Goal: Task Accomplishment & Management: Use online tool/utility

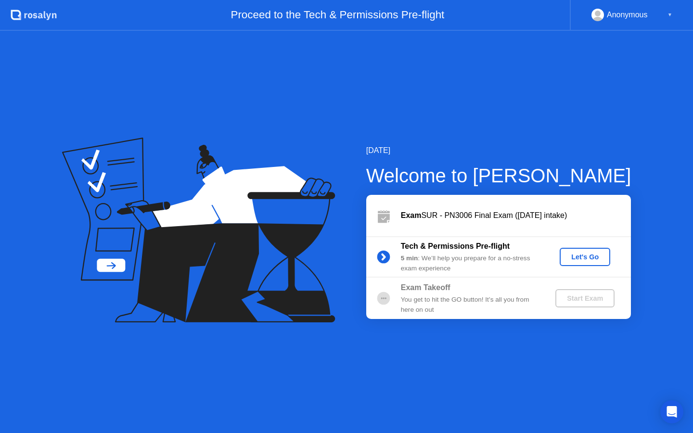
click at [595, 256] on div "Let's Go" at bounding box center [585, 257] width 43 height 8
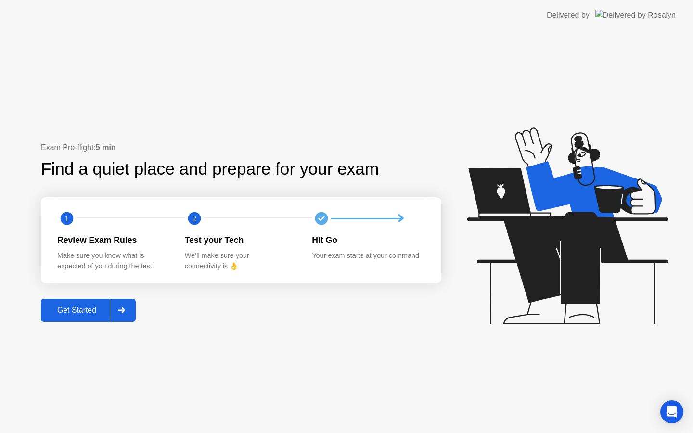
click at [96, 309] on div "Get Started" at bounding box center [77, 310] width 66 height 9
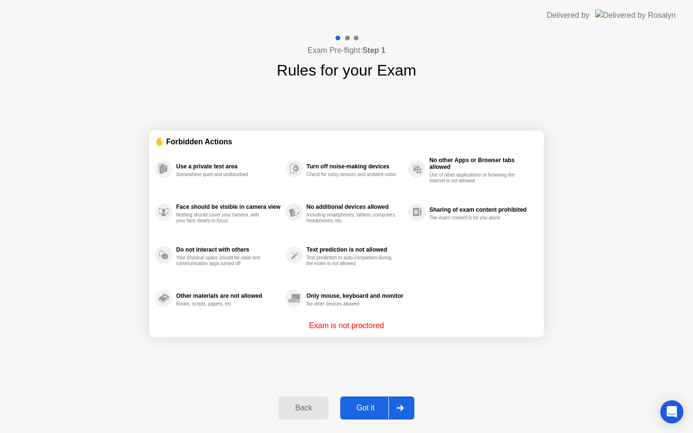
click at [363, 407] on div "Got it" at bounding box center [365, 408] width 45 height 9
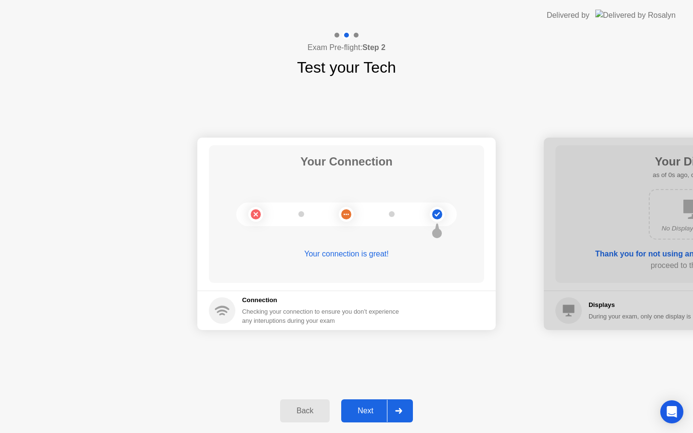
click at [364, 408] on div "Next" at bounding box center [365, 411] width 43 height 9
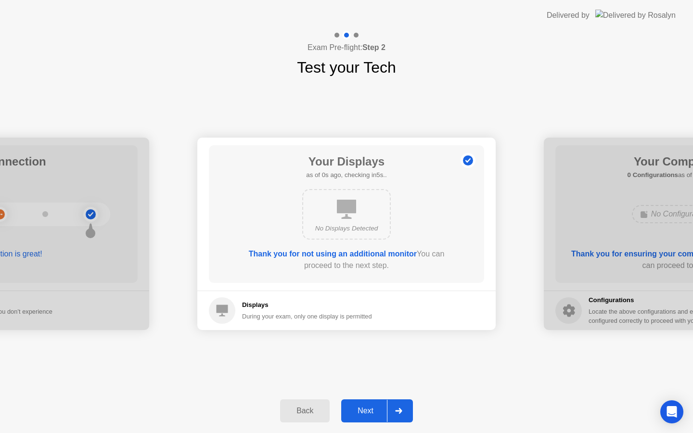
click at [364, 408] on div "Next" at bounding box center [365, 411] width 43 height 9
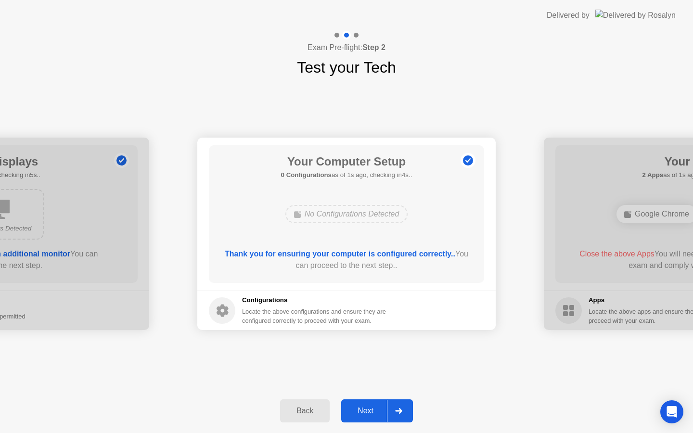
click at [364, 408] on div "Next" at bounding box center [365, 411] width 43 height 9
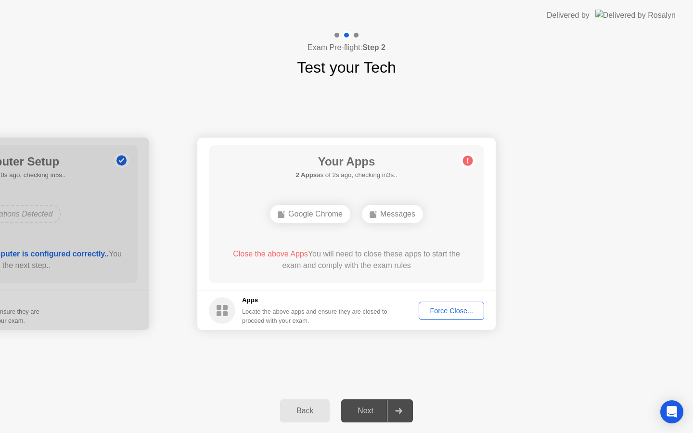
click at [364, 408] on div "Next" at bounding box center [365, 411] width 43 height 9
click at [451, 308] on div "Force Close..." at bounding box center [451, 311] width 59 height 8
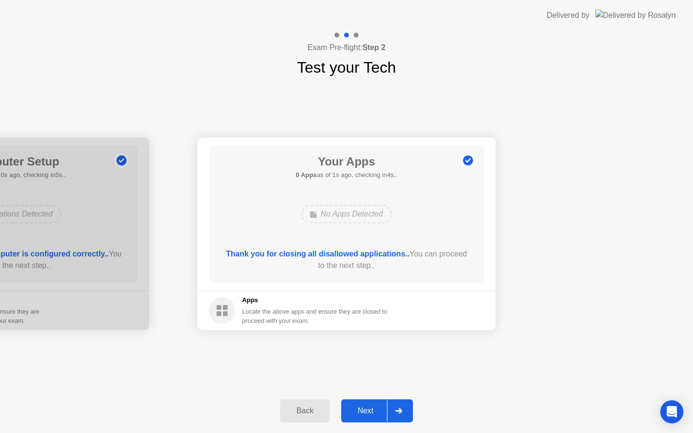
click at [366, 407] on div "Next" at bounding box center [365, 411] width 43 height 9
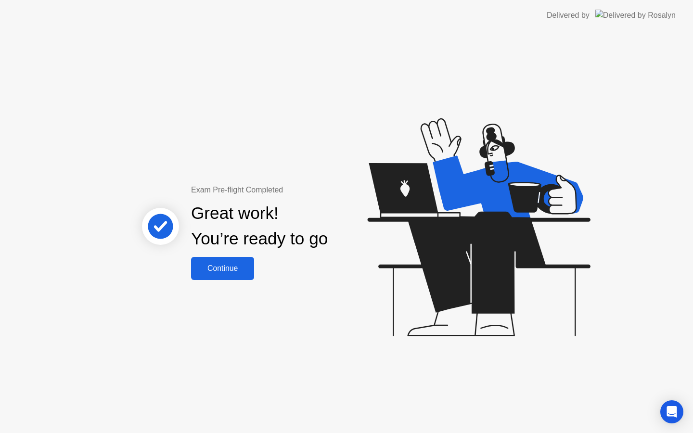
click at [229, 270] on div "Continue" at bounding box center [222, 268] width 57 height 9
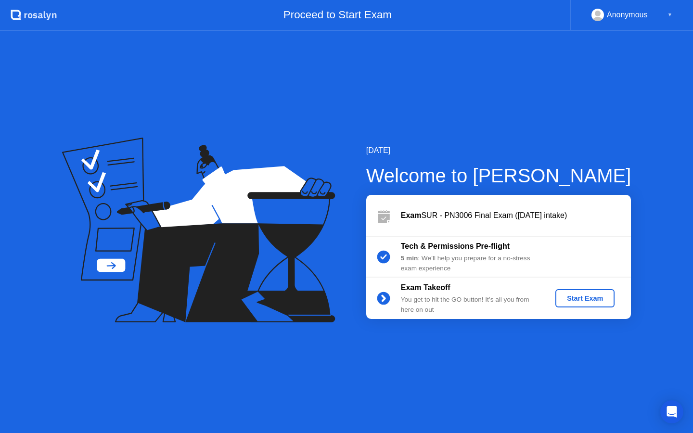
click at [567, 302] on div "Start Exam" at bounding box center [585, 299] width 52 height 8
